Goal: Navigation & Orientation: Find specific page/section

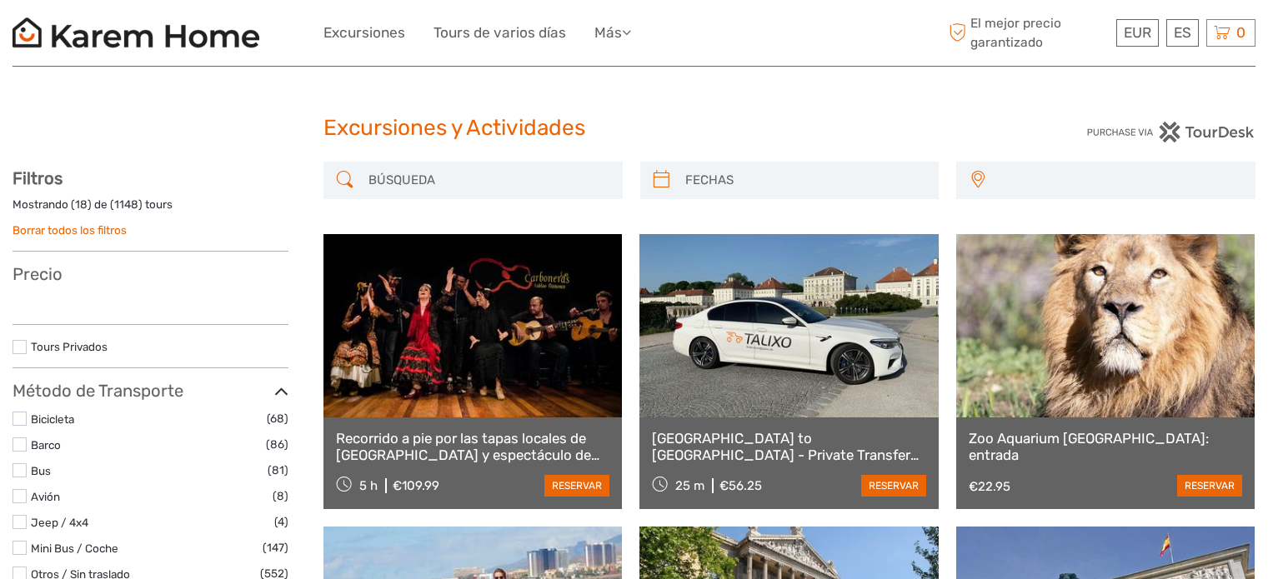
select select
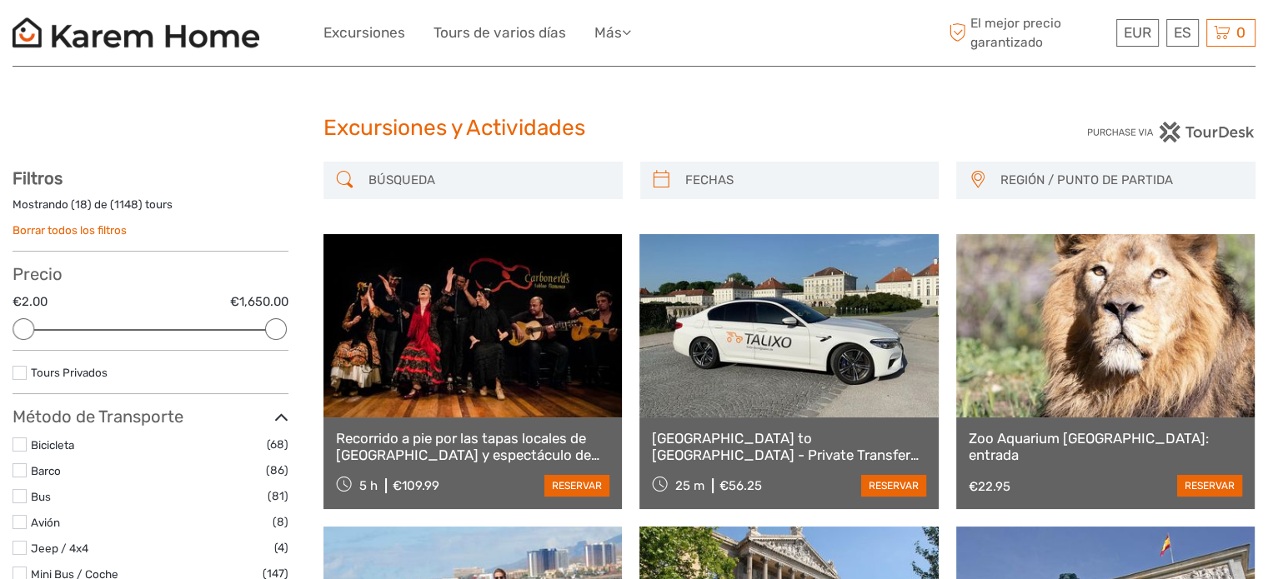
click at [229, 36] on img at bounding box center [136, 33] width 247 height 41
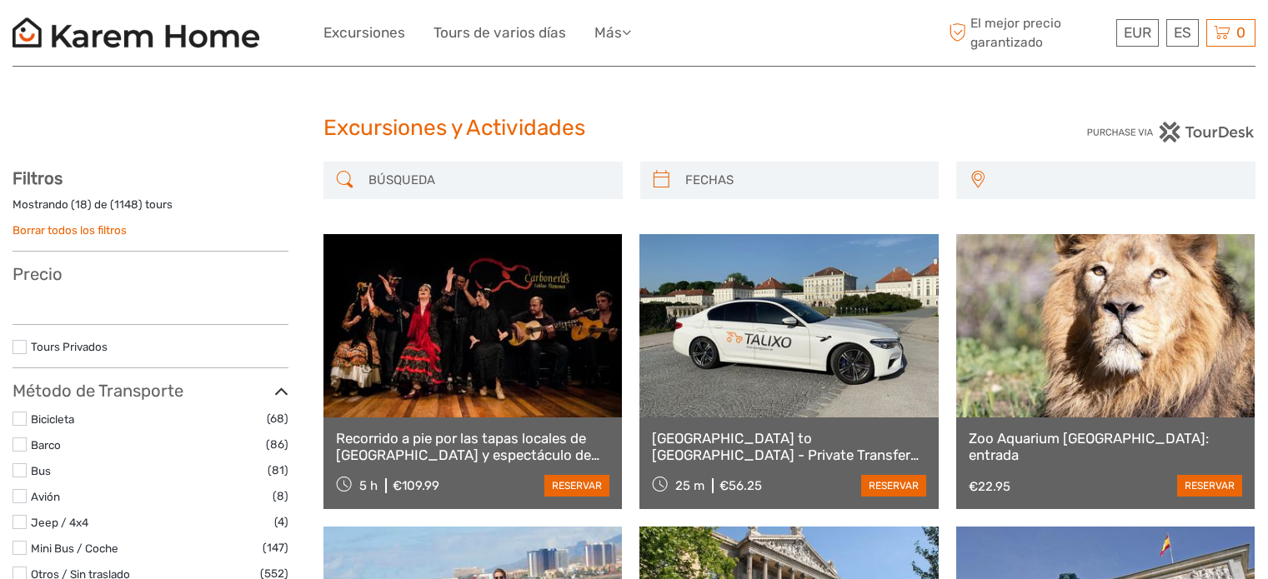
select select
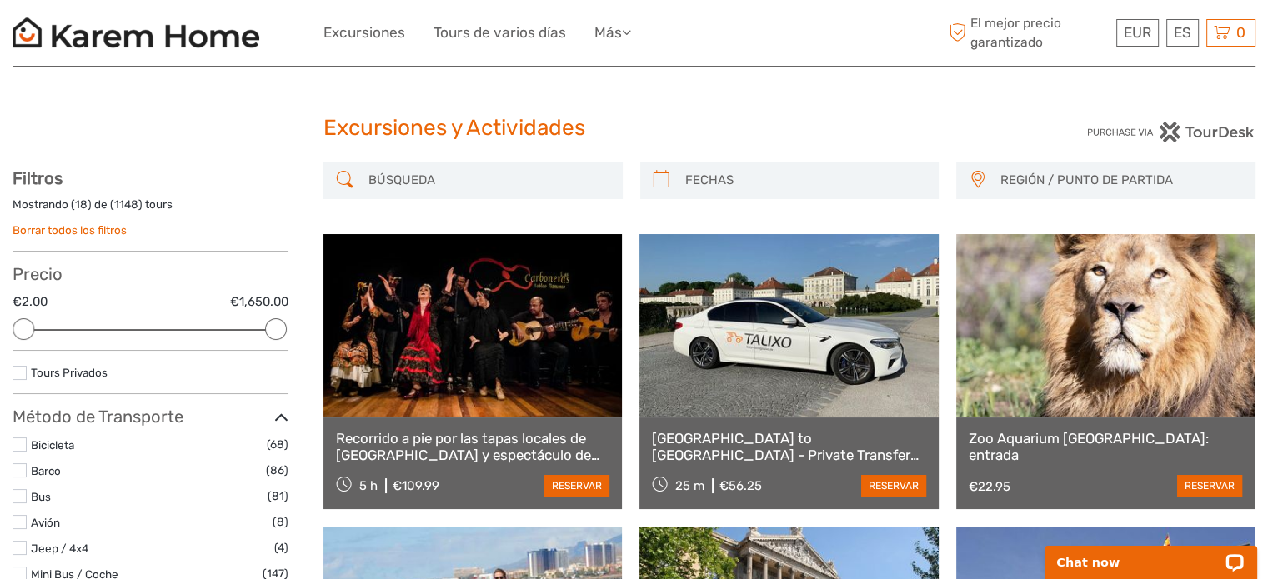
click at [1047, 178] on span "REGIÓN / PUNTO DE PARTIDA" at bounding box center [1120, 181] width 254 height 28
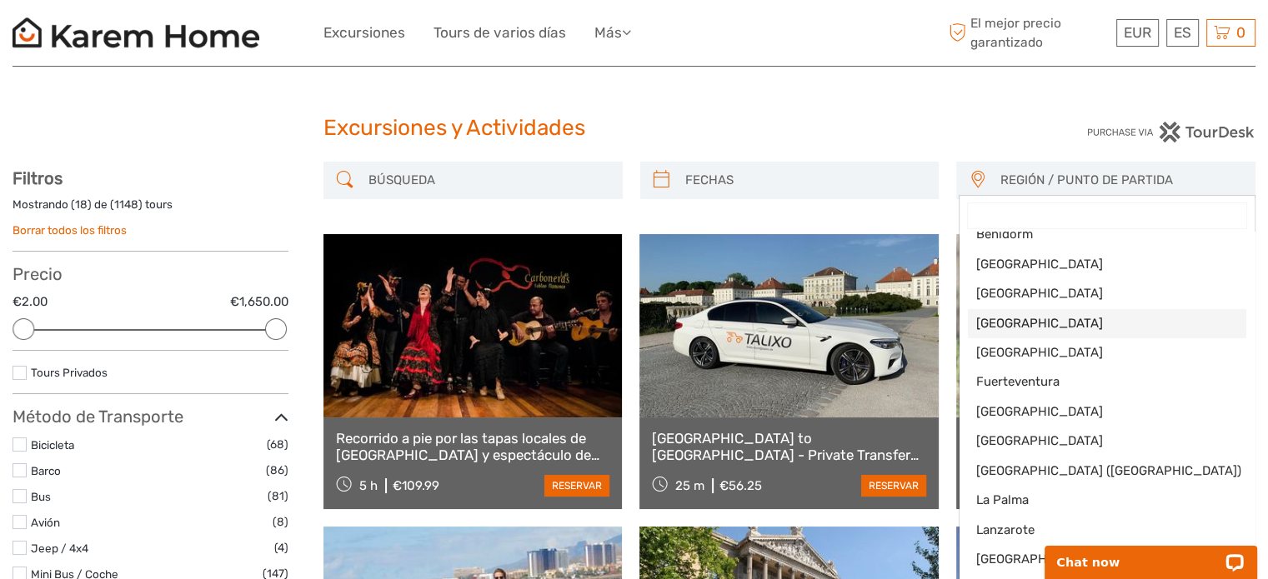
scroll to position [485, 0]
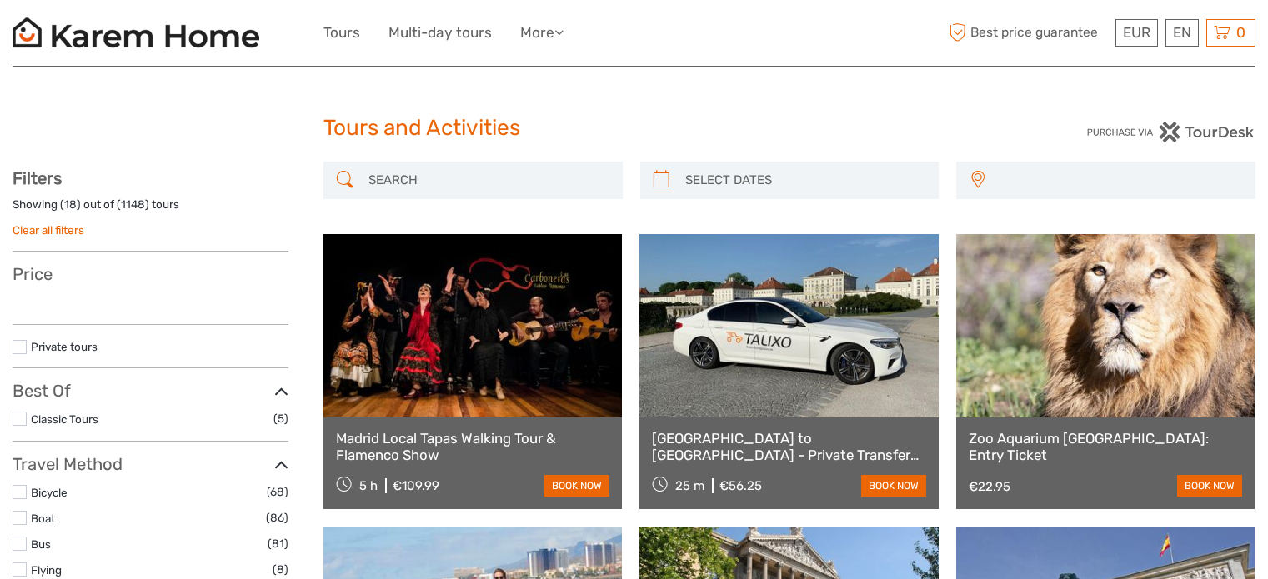
select select
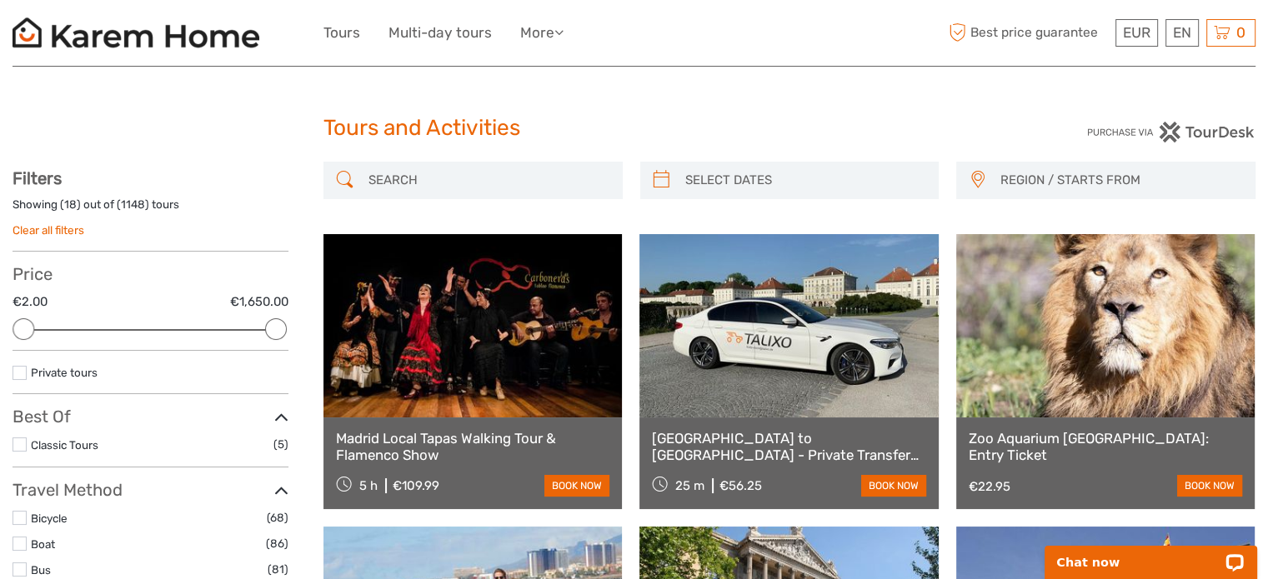
click at [1080, 183] on span "REGION / STARTS FROM" at bounding box center [1120, 181] width 254 height 28
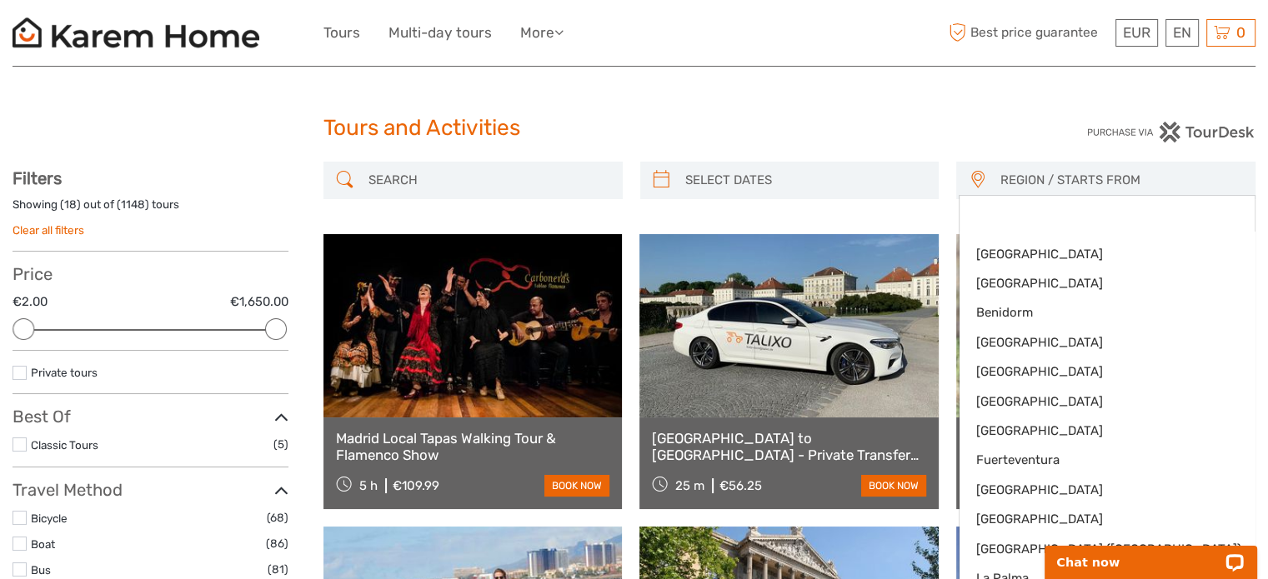
click at [1082, 182] on span "REGION / STARTS FROM" at bounding box center [1120, 181] width 254 height 28
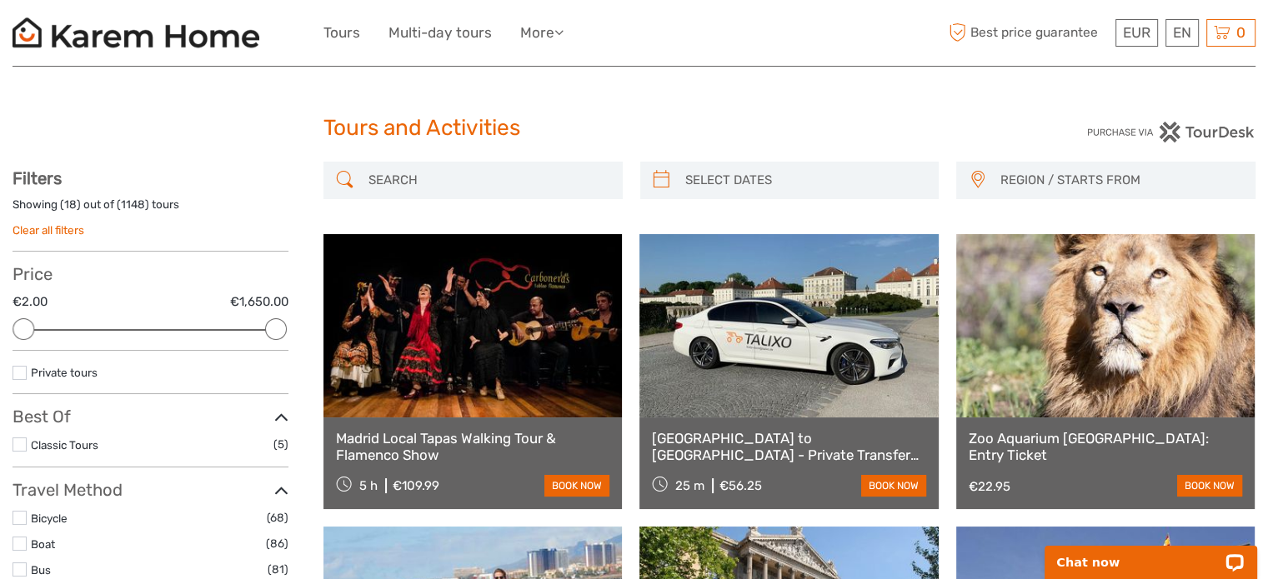
click at [142, 28] on img at bounding box center [136, 33] width 247 height 41
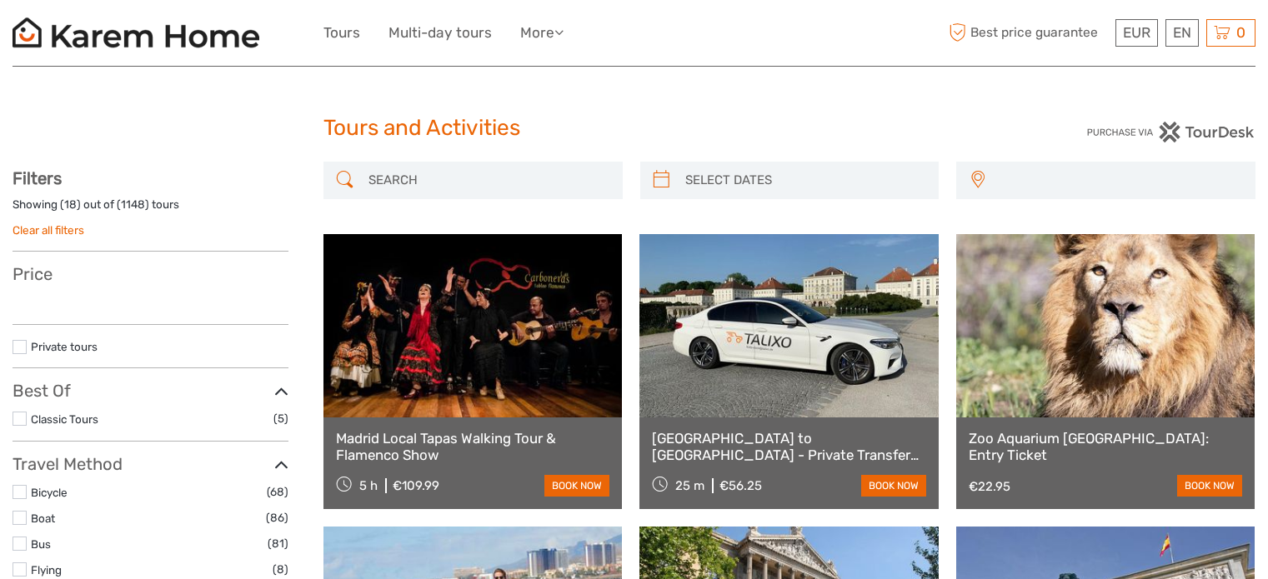
select select
